Goal: Information Seeking & Learning: Learn about a topic

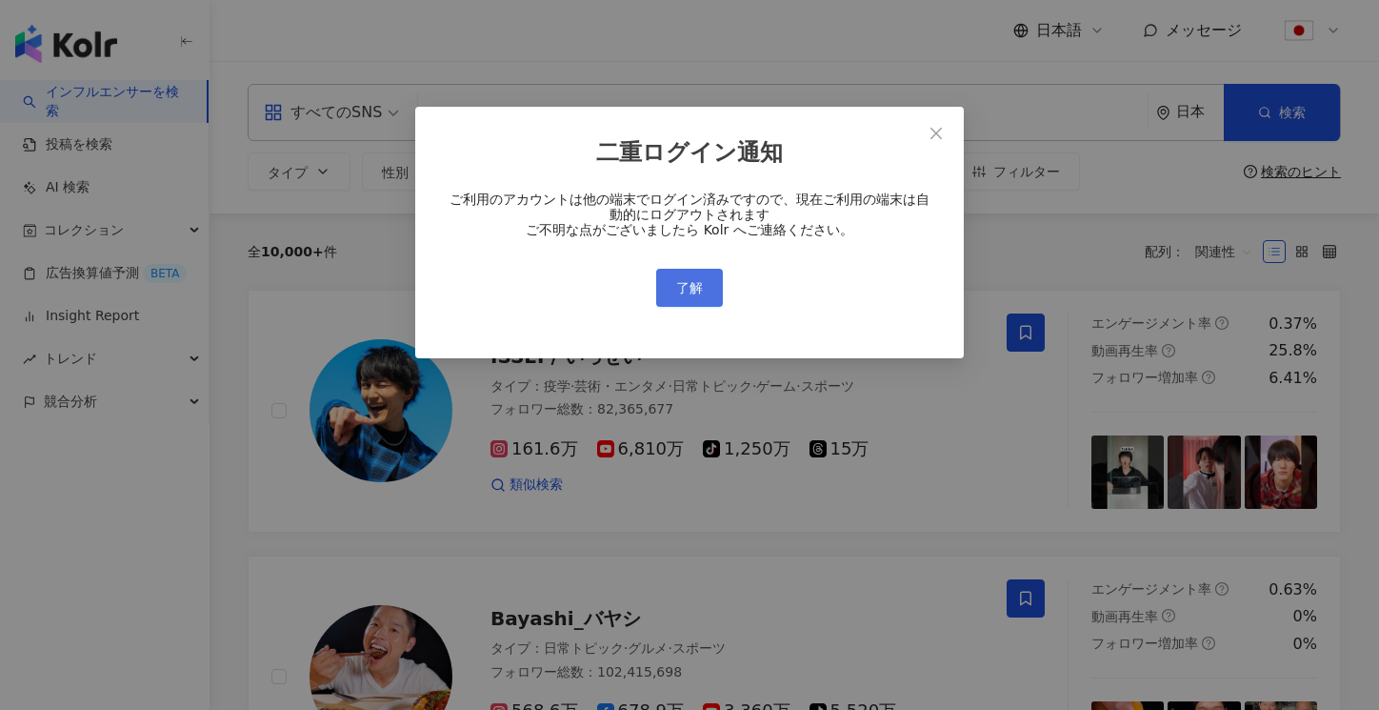
click at [686, 275] on button "了解" at bounding box center [689, 288] width 67 height 38
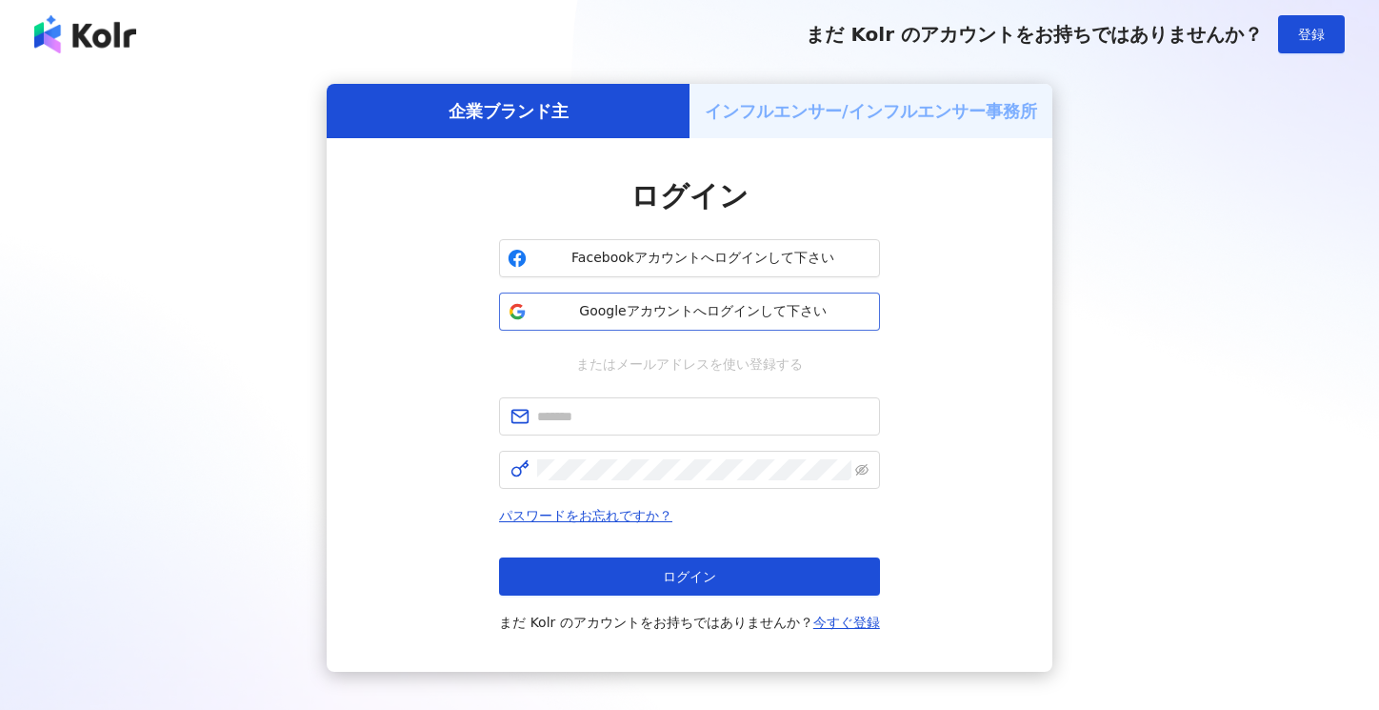
click at [660, 304] on span "Googleアカウントへログインして下さい" at bounding box center [702, 311] width 337 height 19
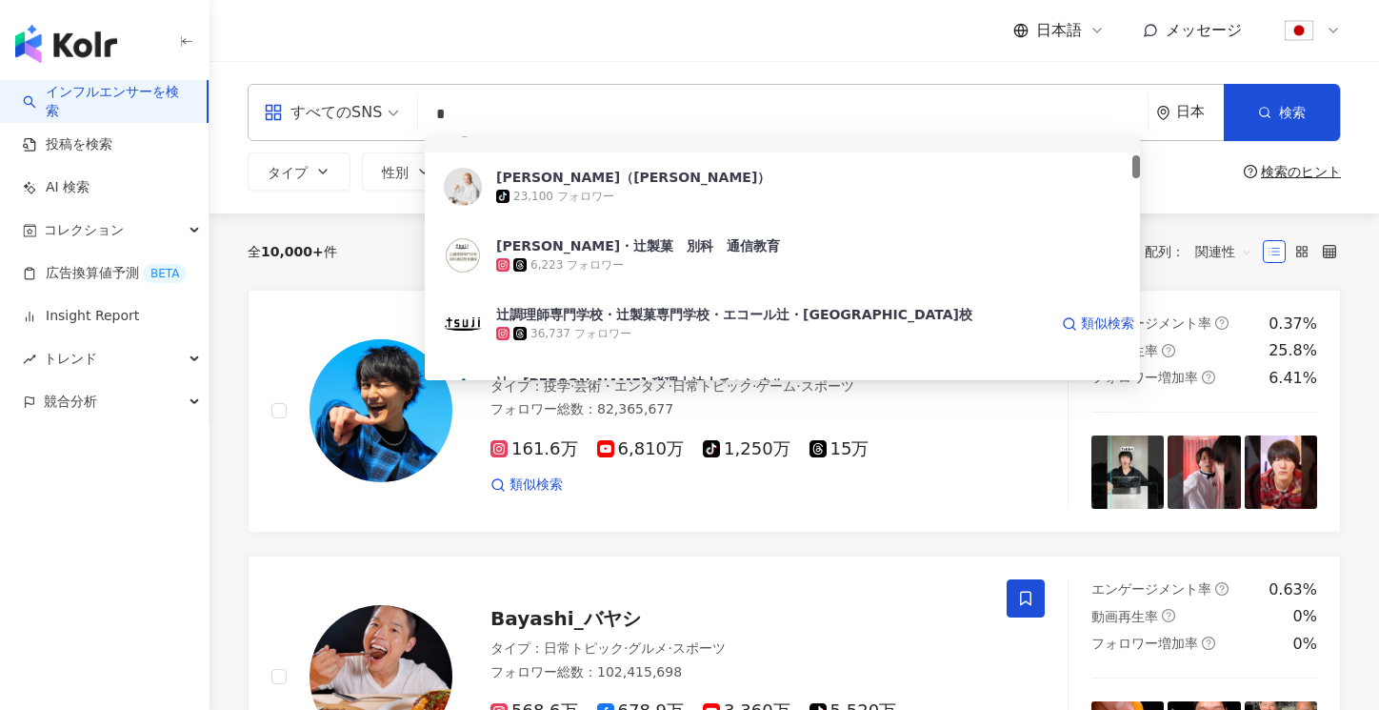
scroll to position [210, 0]
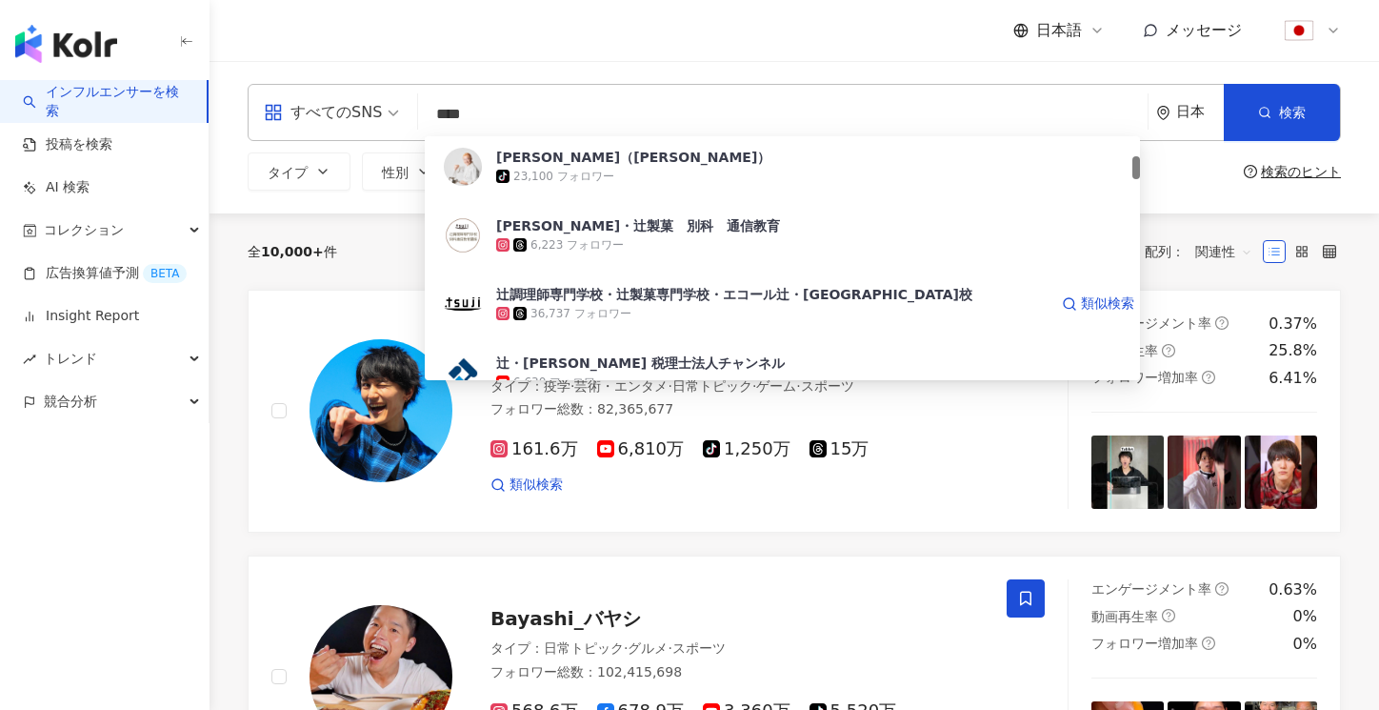
type input "****"
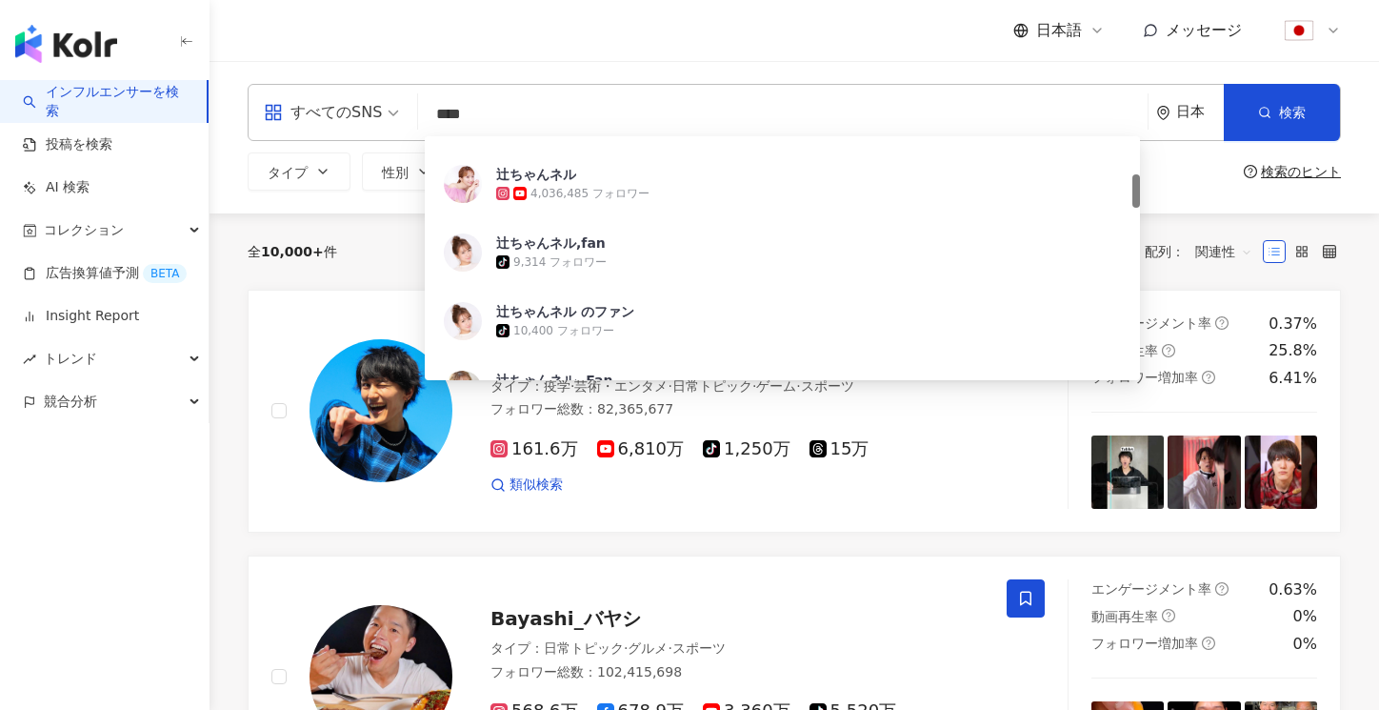
scroll to position [270, 0]
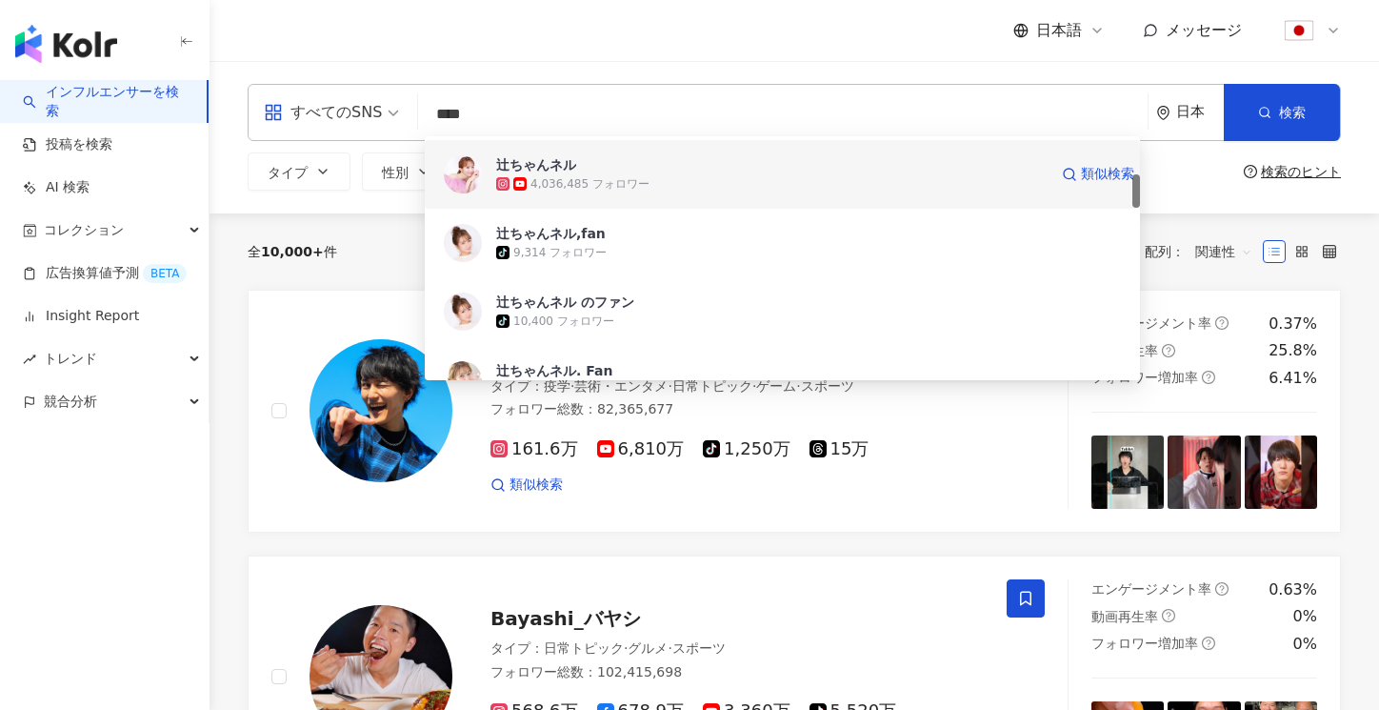
click at [610, 195] on div "辻ちゃんネル 4,036,485 フォロワー 類似検索" at bounding box center [782, 174] width 715 height 69
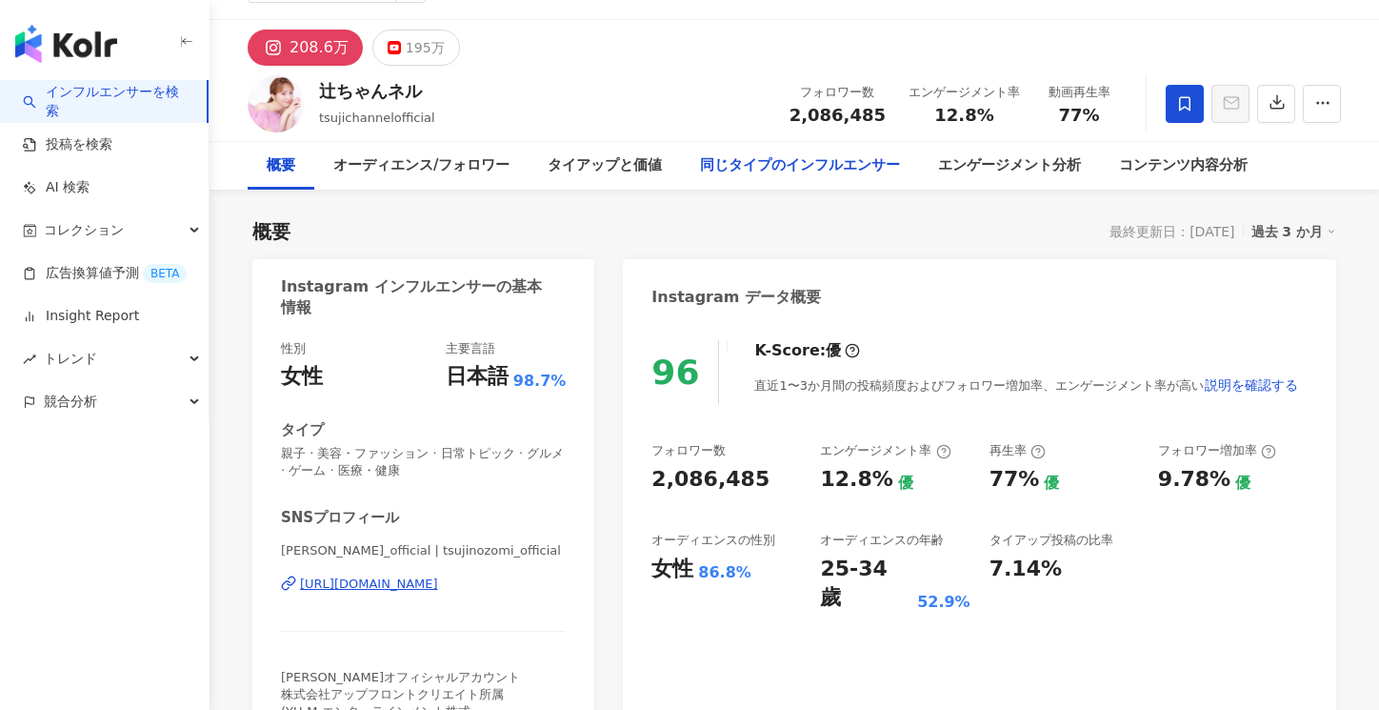
scroll to position [43, 0]
